Goal: Task Accomplishment & Management: Use online tool/utility

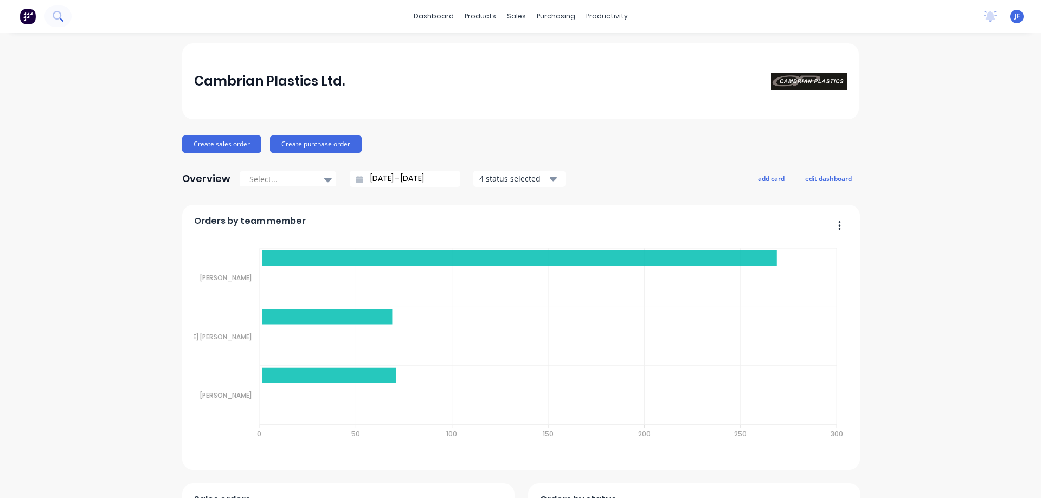
click at [63, 21] on button at bounding box center [57, 16] width 27 height 22
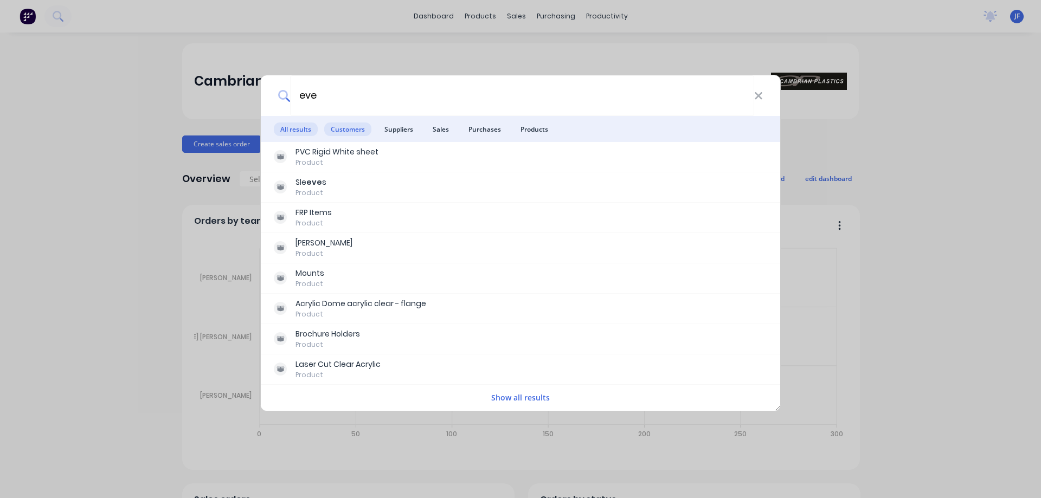
type input "eve"
click at [349, 131] on span "Customers" at bounding box center [347, 130] width 47 height 14
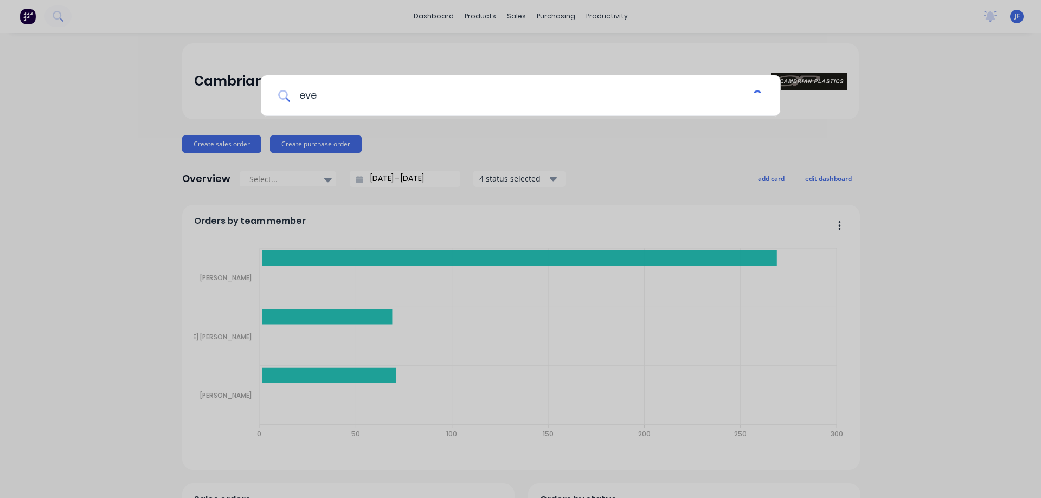
click at [373, 98] on input "eve" at bounding box center [521, 95] width 462 height 41
click at [411, 55] on div "eve" at bounding box center [520, 249] width 1041 height 498
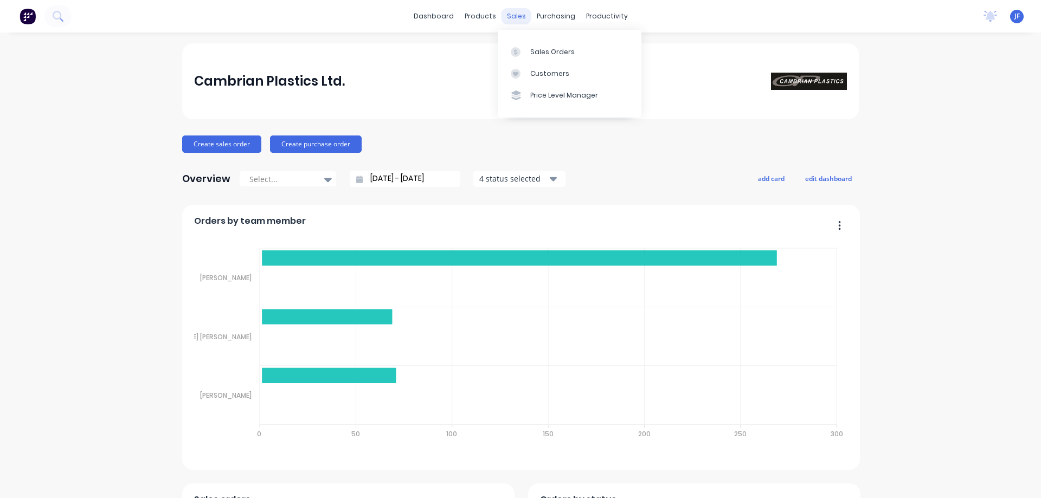
click at [519, 16] on div "sales" at bounding box center [516, 16] width 30 height 16
click at [517, 47] on icon at bounding box center [516, 52] width 10 height 10
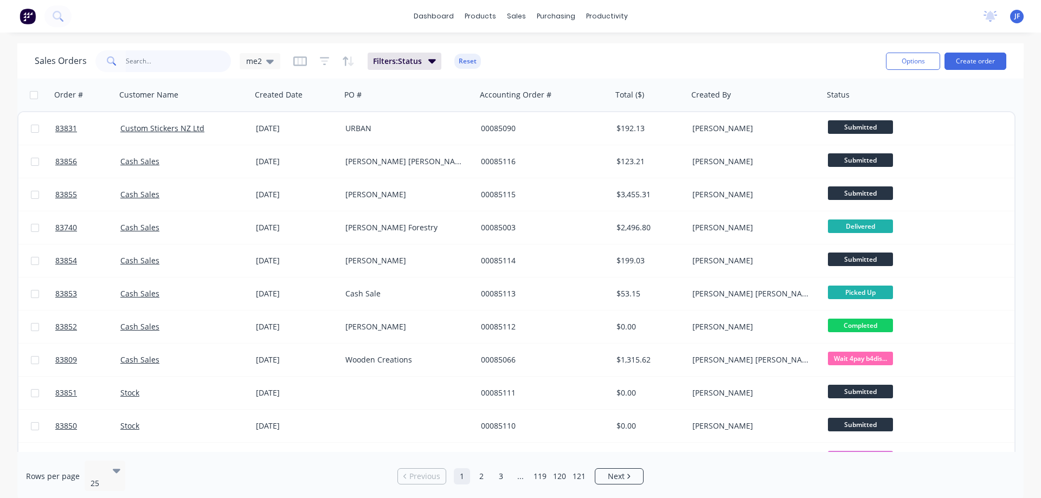
click at [192, 59] on input "text" at bounding box center [179, 61] width 106 height 22
click at [613, 49] on div "Workflow" at bounding box center [625, 52] width 33 height 10
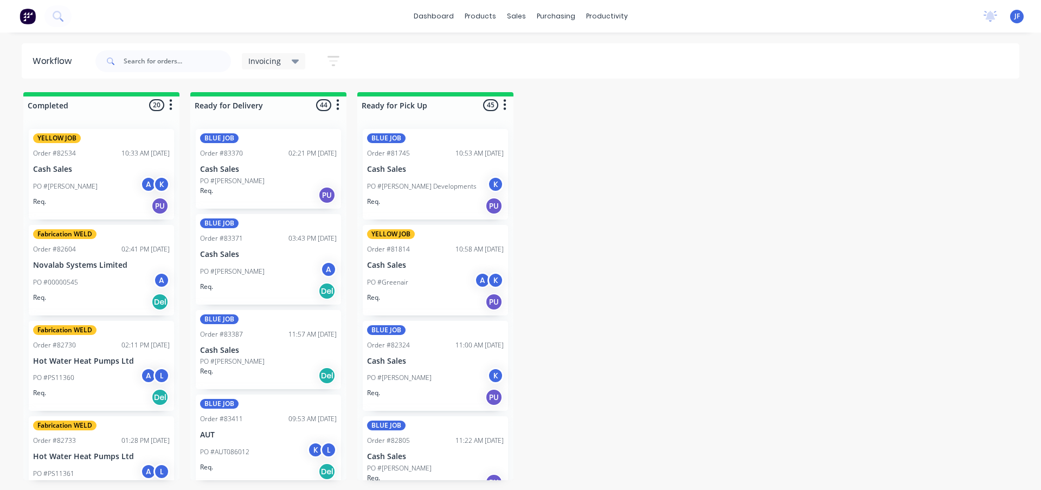
drag, startPoint x: 286, startPoint y: 64, endPoint x: 284, endPoint y: 69, distance: 5.8
click at [285, 65] on div "Invoicing" at bounding box center [273, 61] width 51 height 10
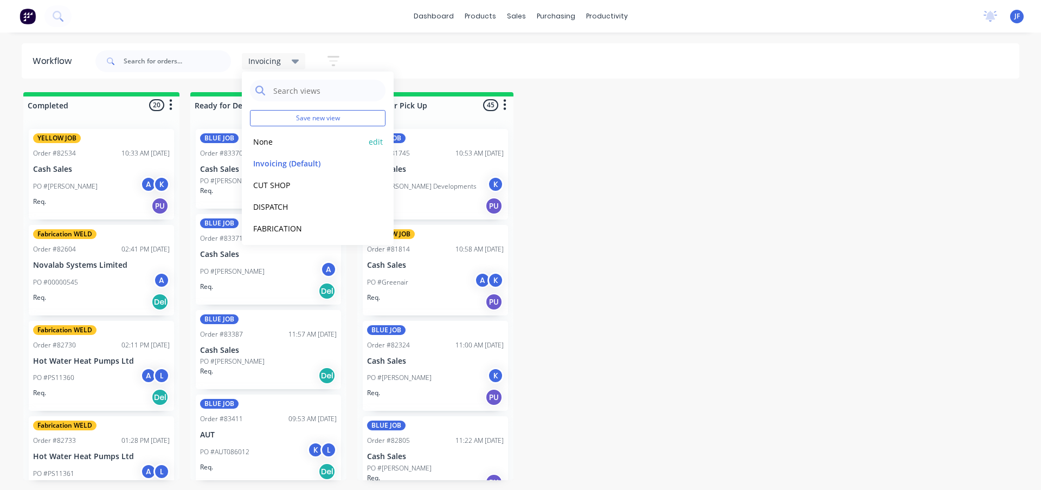
click at [278, 139] on button "None" at bounding box center [307, 142] width 115 height 12
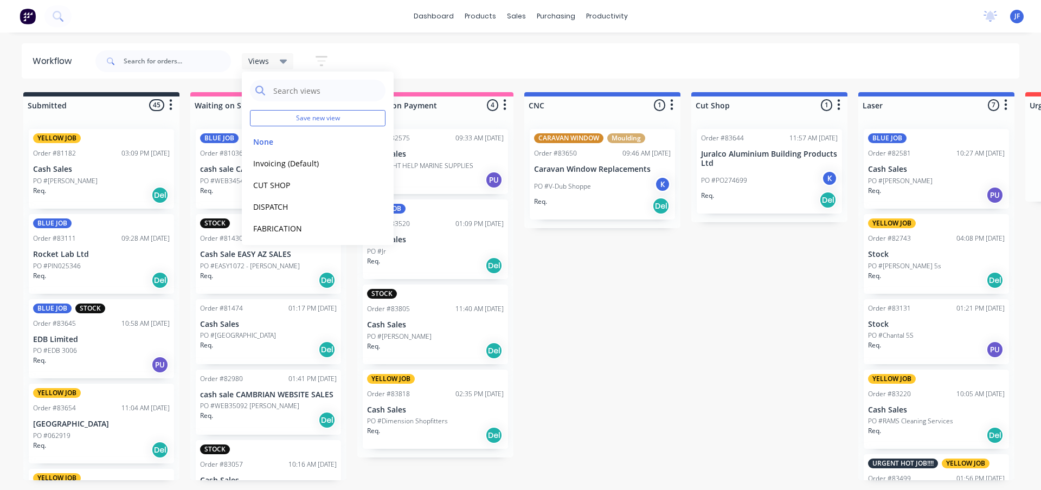
drag, startPoint x: 654, startPoint y: 357, endPoint x: 647, endPoint y: 362, distance: 8.6
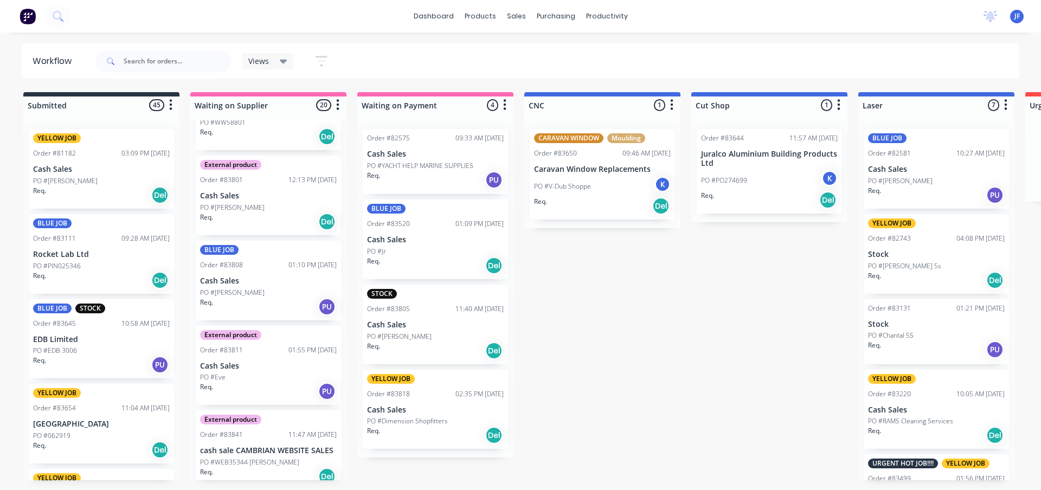
scroll to position [1257, 0]
click at [262, 372] on div "PO #Eve" at bounding box center [268, 377] width 137 height 10
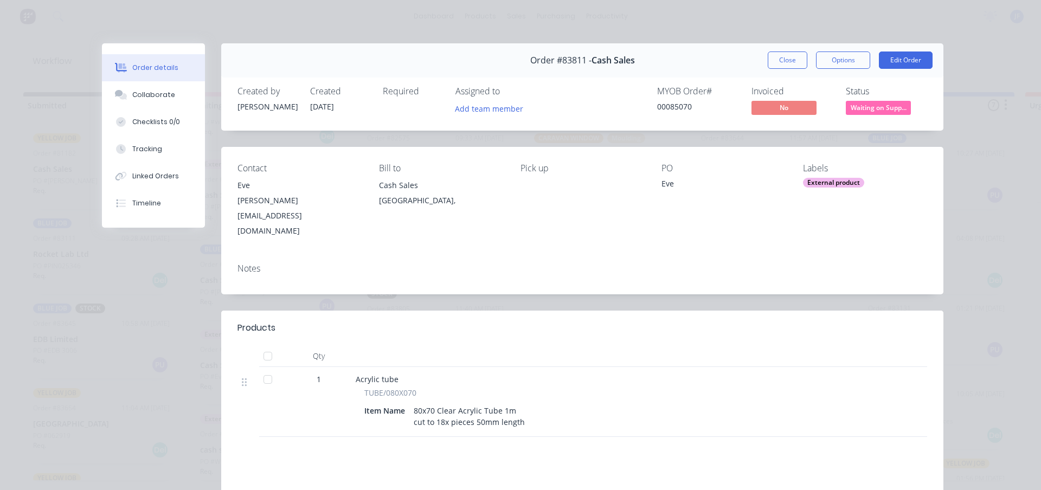
click at [681, 102] on div "00085070" at bounding box center [697, 106] width 81 height 11
copy div "00085070"
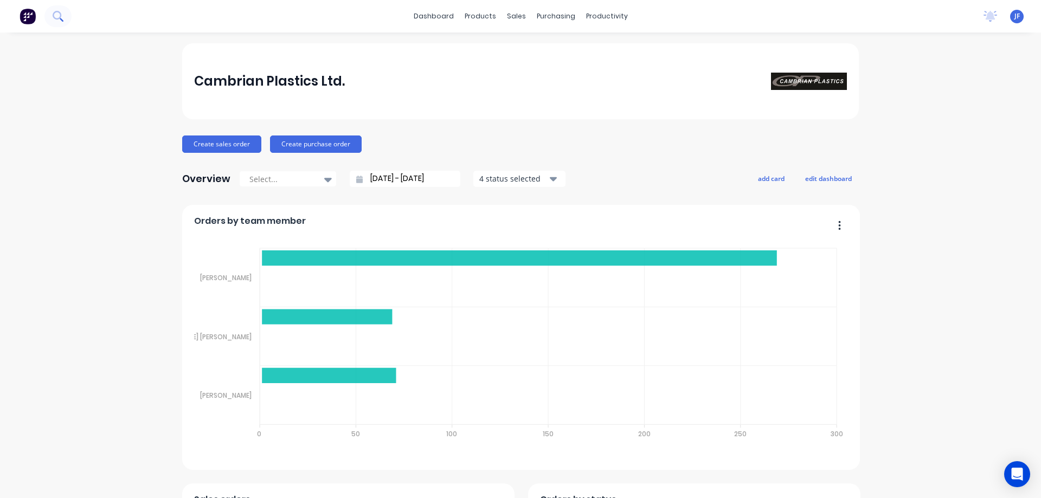
click at [63, 16] on icon at bounding box center [58, 16] width 10 height 10
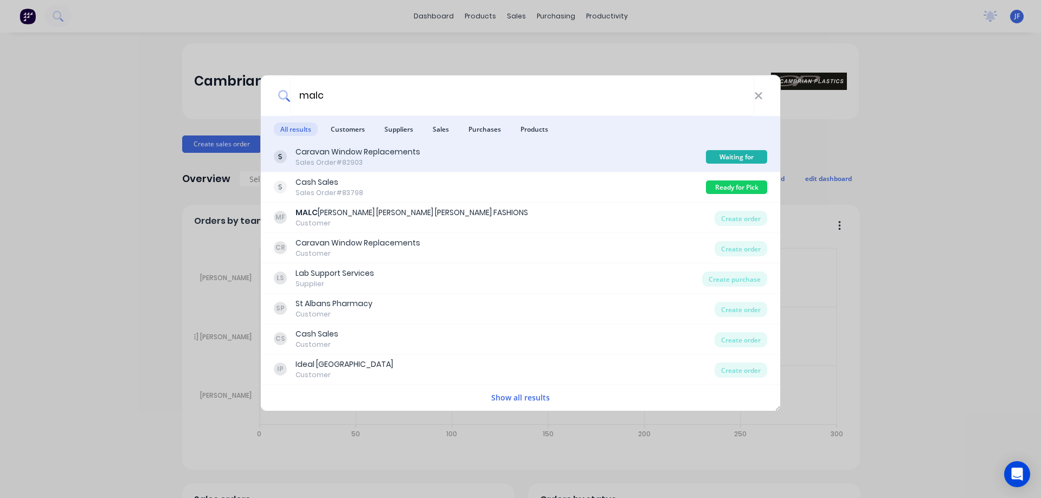
type input "malc"
click at [604, 163] on div "Caravan Window Replacements Sales Order #82903" at bounding box center [490, 156] width 432 height 21
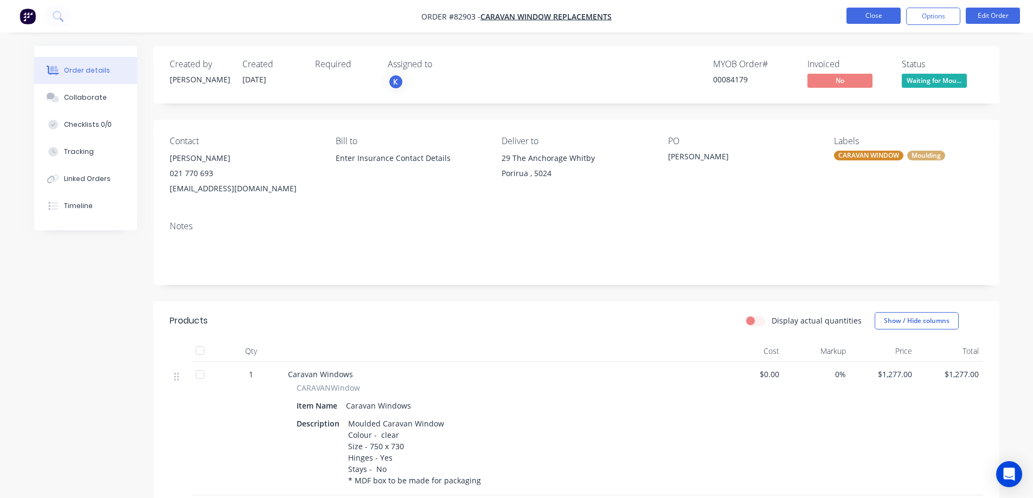
click at [880, 13] on button "Close" at bounding box center [873, 16] width 54 height 16
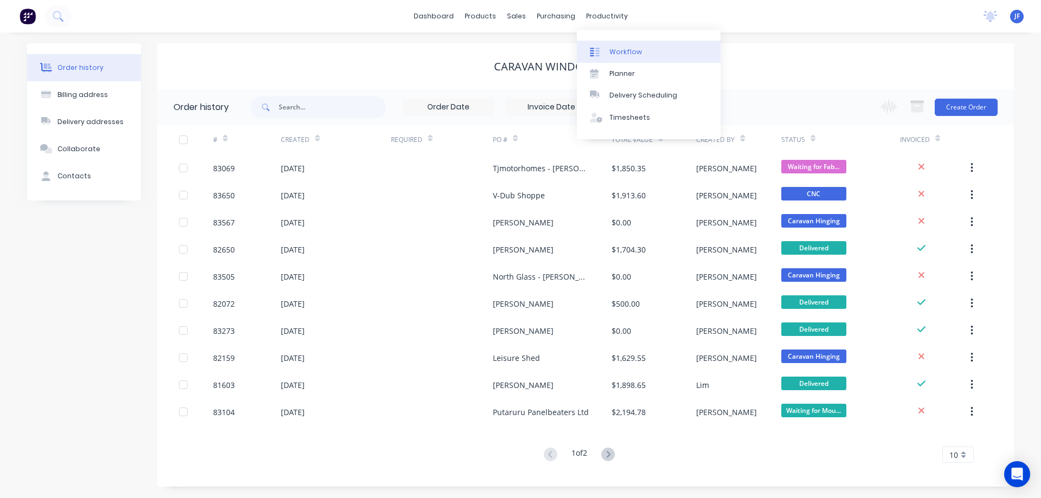
click at [614, 54] on div "Workflow" at bounding box center [625, 52] width 33 height 10
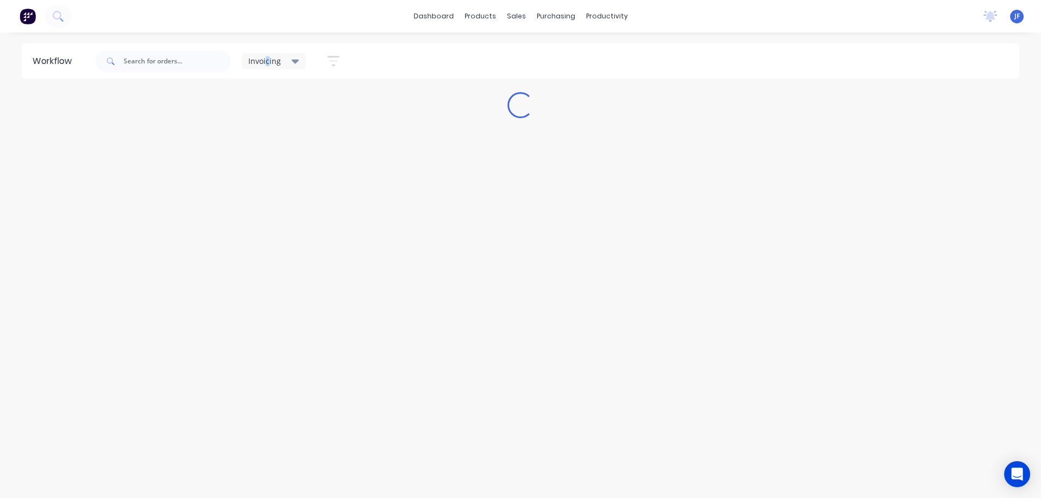
click at [268, 65] on span "Invoicing" at bounding box center [264, 60] width 33 height 11
click at [273, 140] on button "None" at bounding box center [307, 142] width 115 height 12
click at [762, 54] on div "Views Save new view None edit Invoicing (Default) edit CUT SHOP edit DISPATCH e…" at bounding box center [556, 61] width 926 height 33
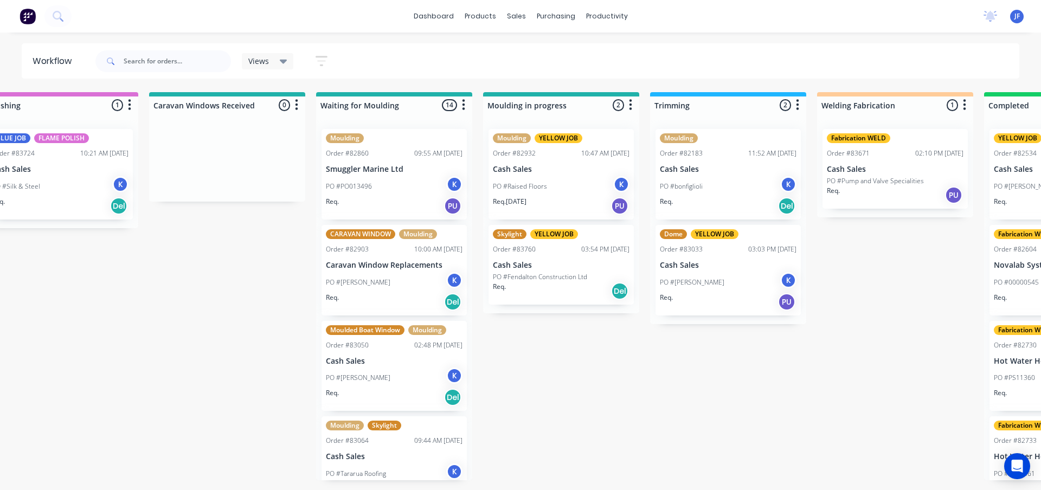
scroll to position [0, 1548]
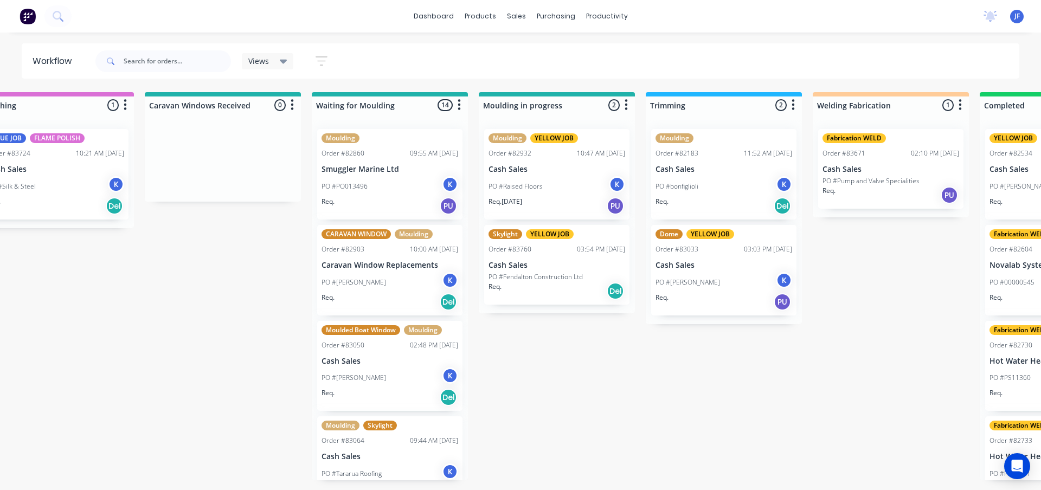
click at [409, 296] on div "Req. Del" at bounding box center [389, 302] width 137 height 18
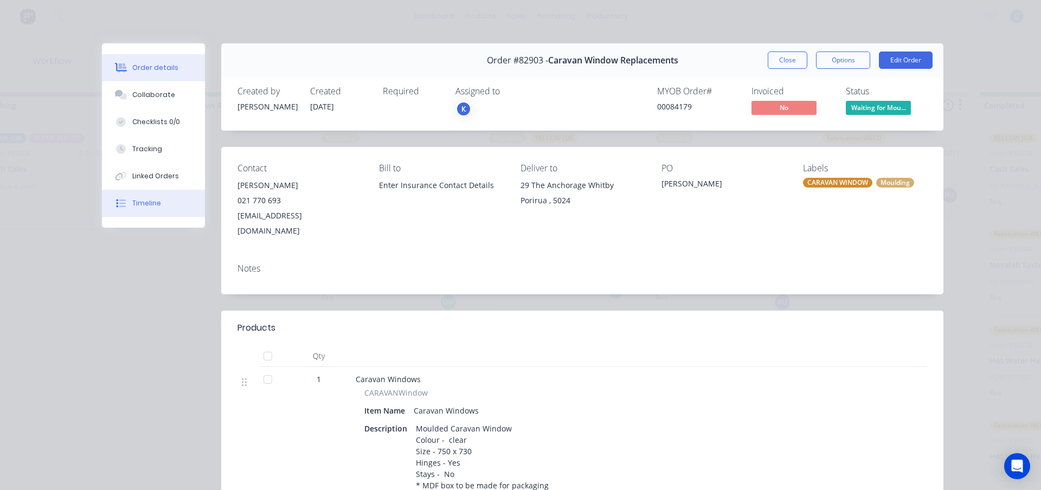
click at [159, 209] on button "Timeline" at bounding box center [153, 203] width 103 height 27
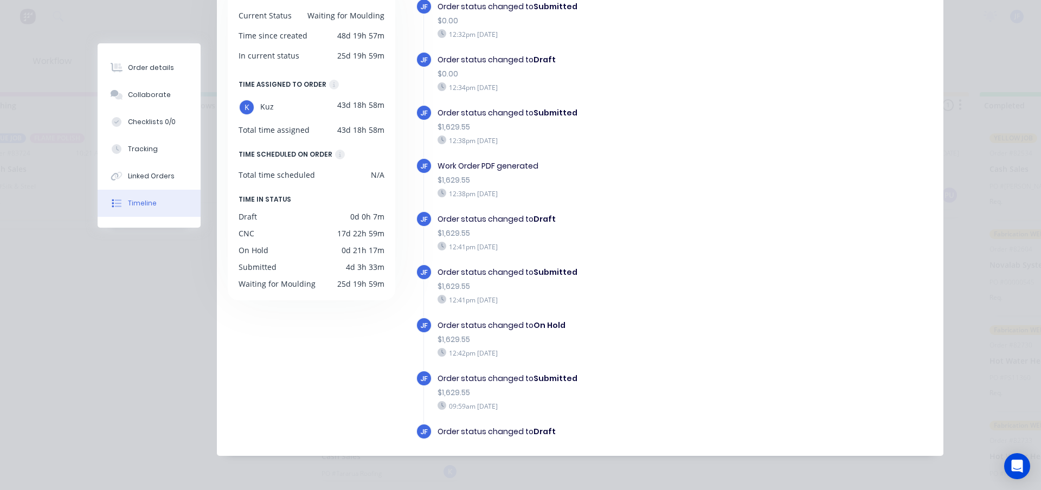
scroll to position [347, 0]
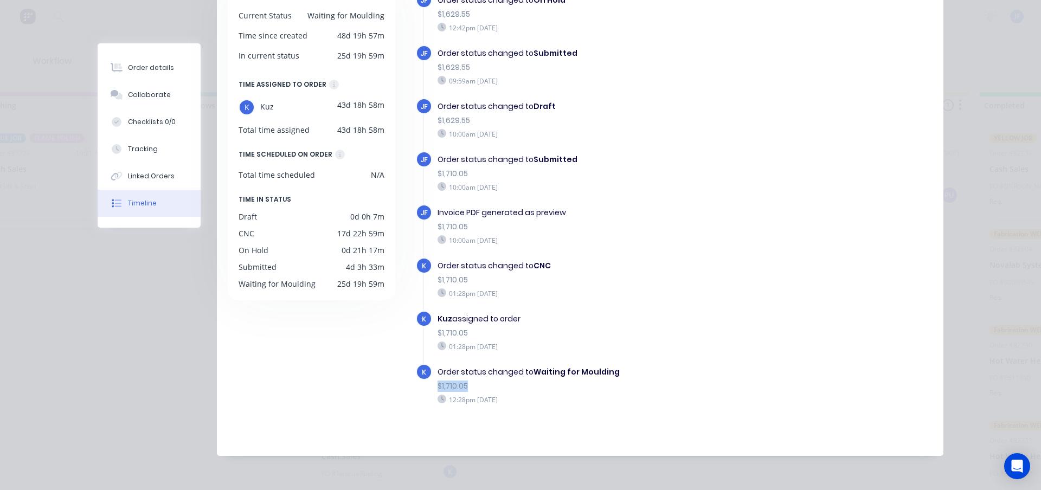
drag, startPoint x: 919, startPoint y: 384, endPoint x: 922, endPoint y: 365, distance: 19.2
click at [922, 365] on div "JF Order created 12:29pm Wednesday 25/06/25 JF Order status changed to Submitte…" at bounding box center [668, 207] width 529 height 466
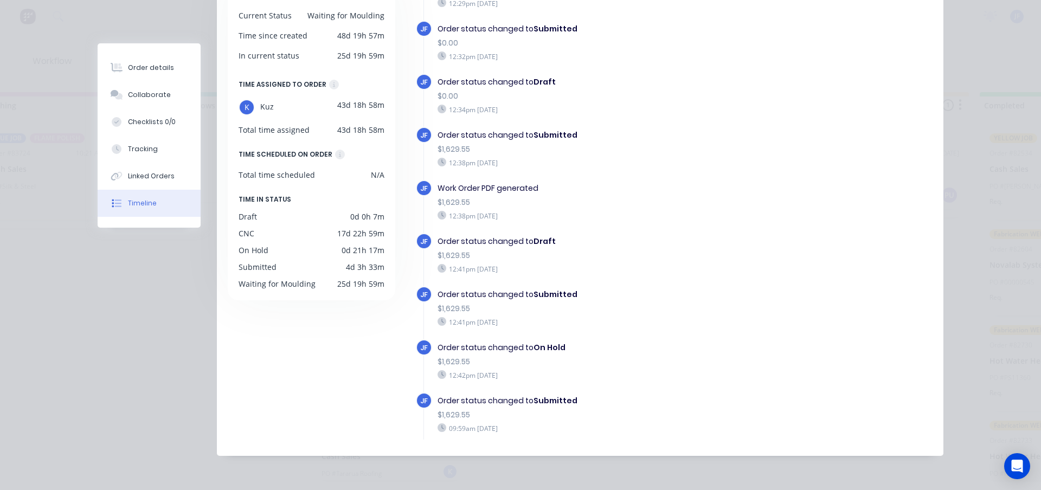
scroll to position [0, 0]
